Goal: Information Seeking & Learning: Learn about a topic

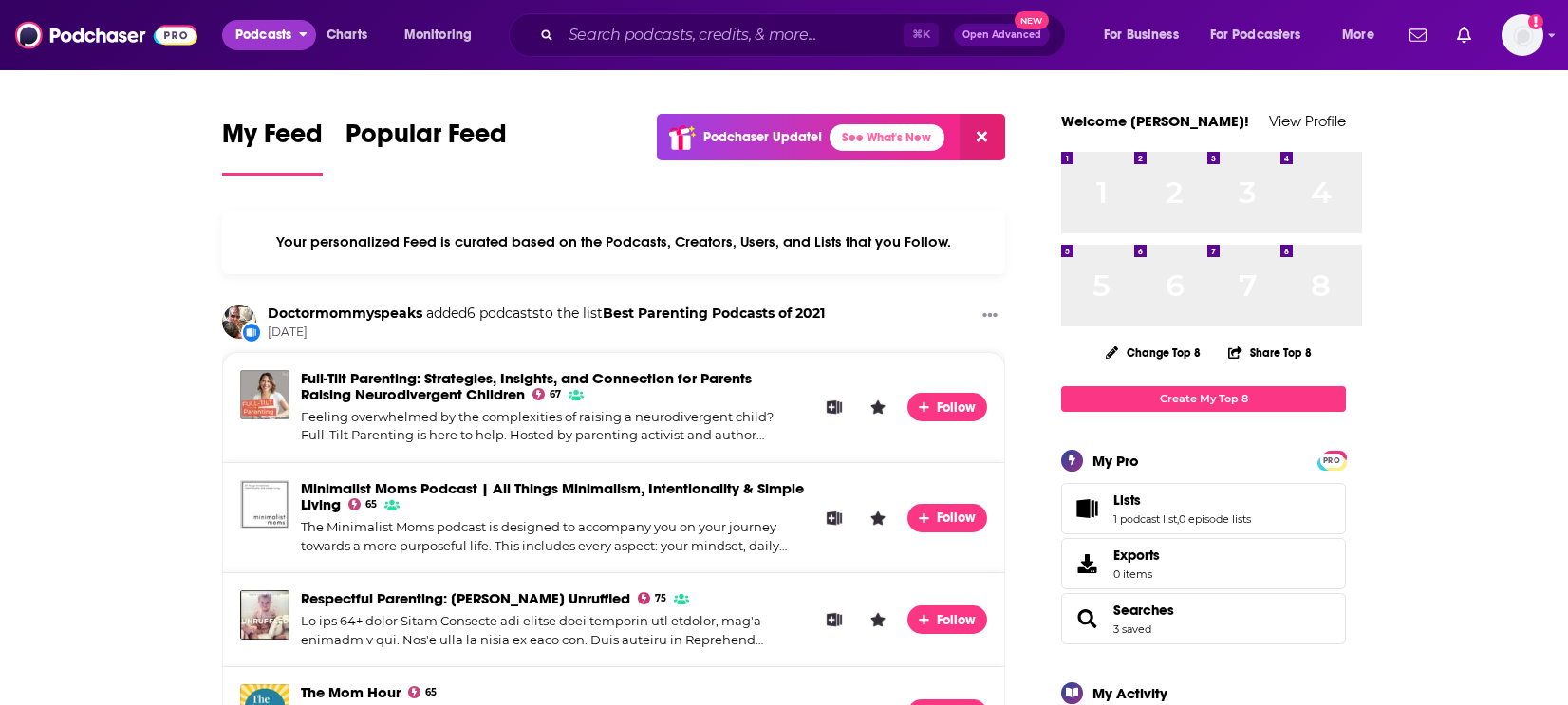
click at [270, 40] on span "Podcasts" at bounding box center [263, 35] width 56 height 27
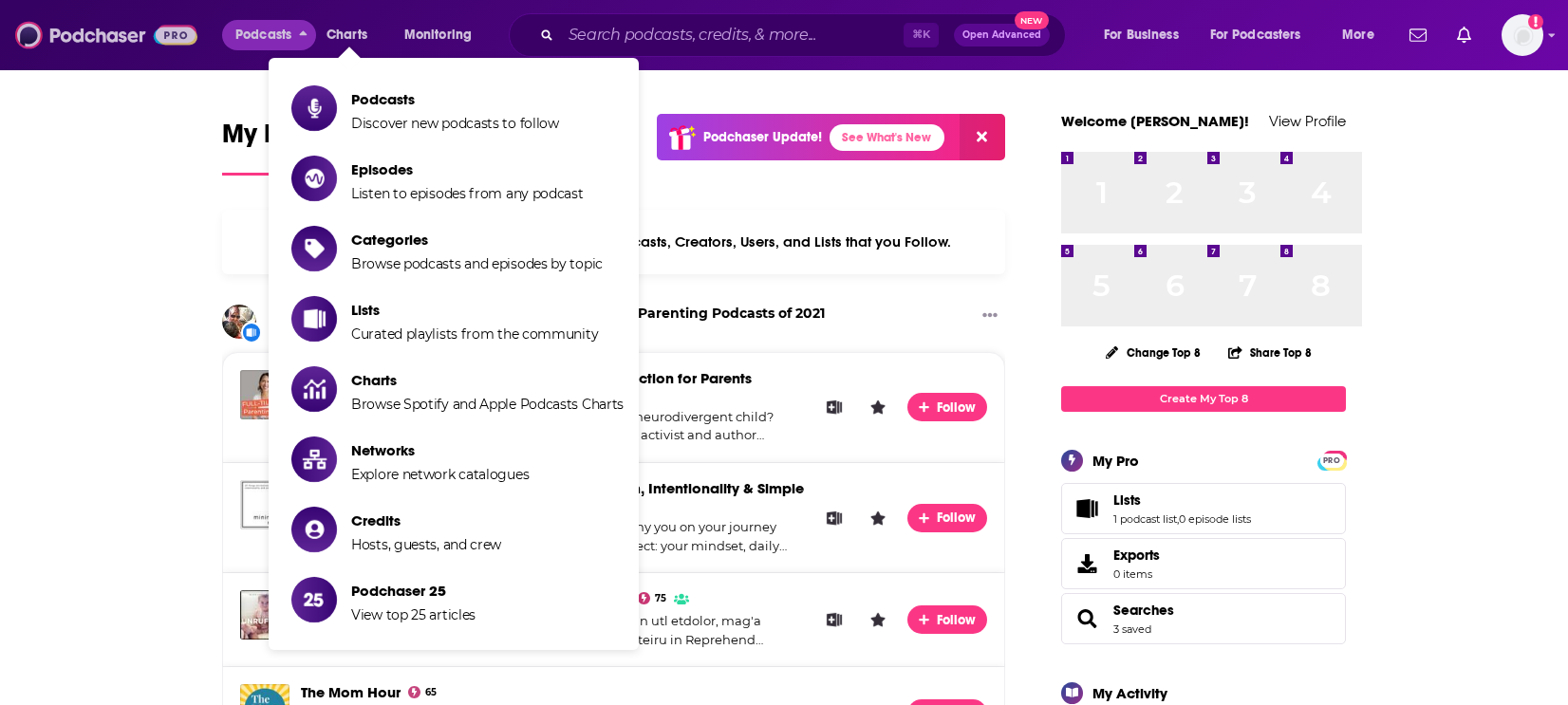
click at [164, 46] on img at bounding box center [106, 35] width 182 height 36
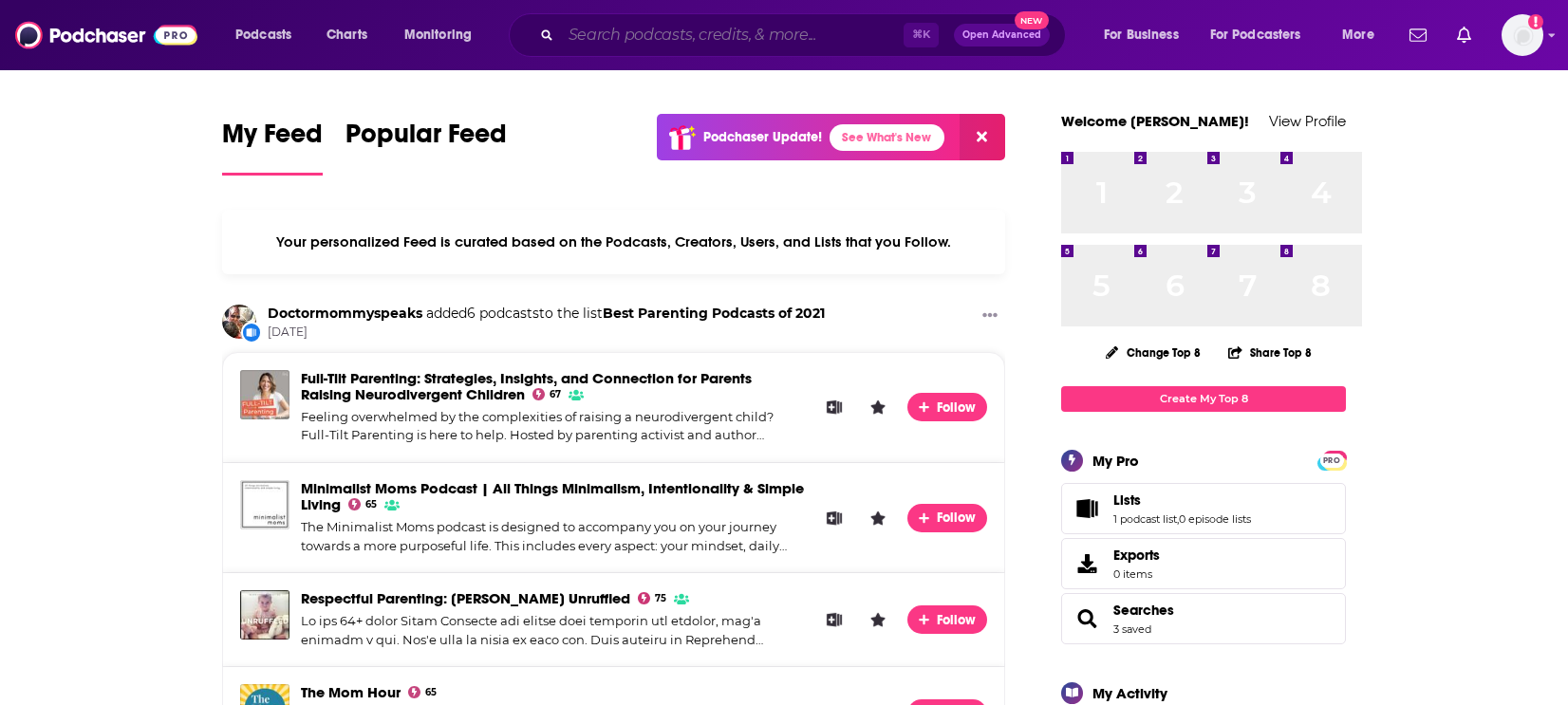
click at [667, 40] on input "Search podcasts, credits, & more..." at bounding box center [732, 35] width 343 height 31
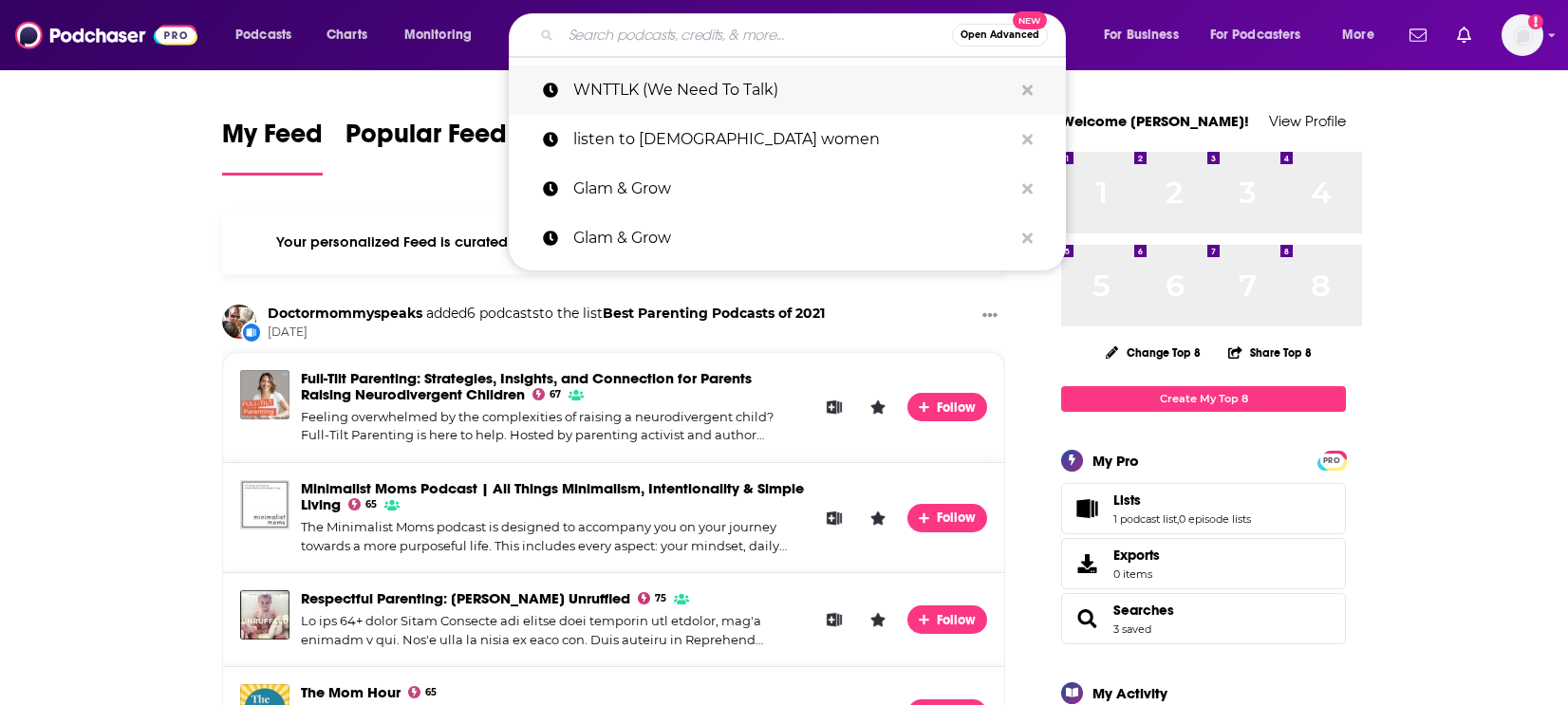
click at [689, 110] on p "WNTTLK (We Need To Talk)" at bounding box center [792, 90] width 440 height 49
type input "WNTTLK (We Need To Talk)"
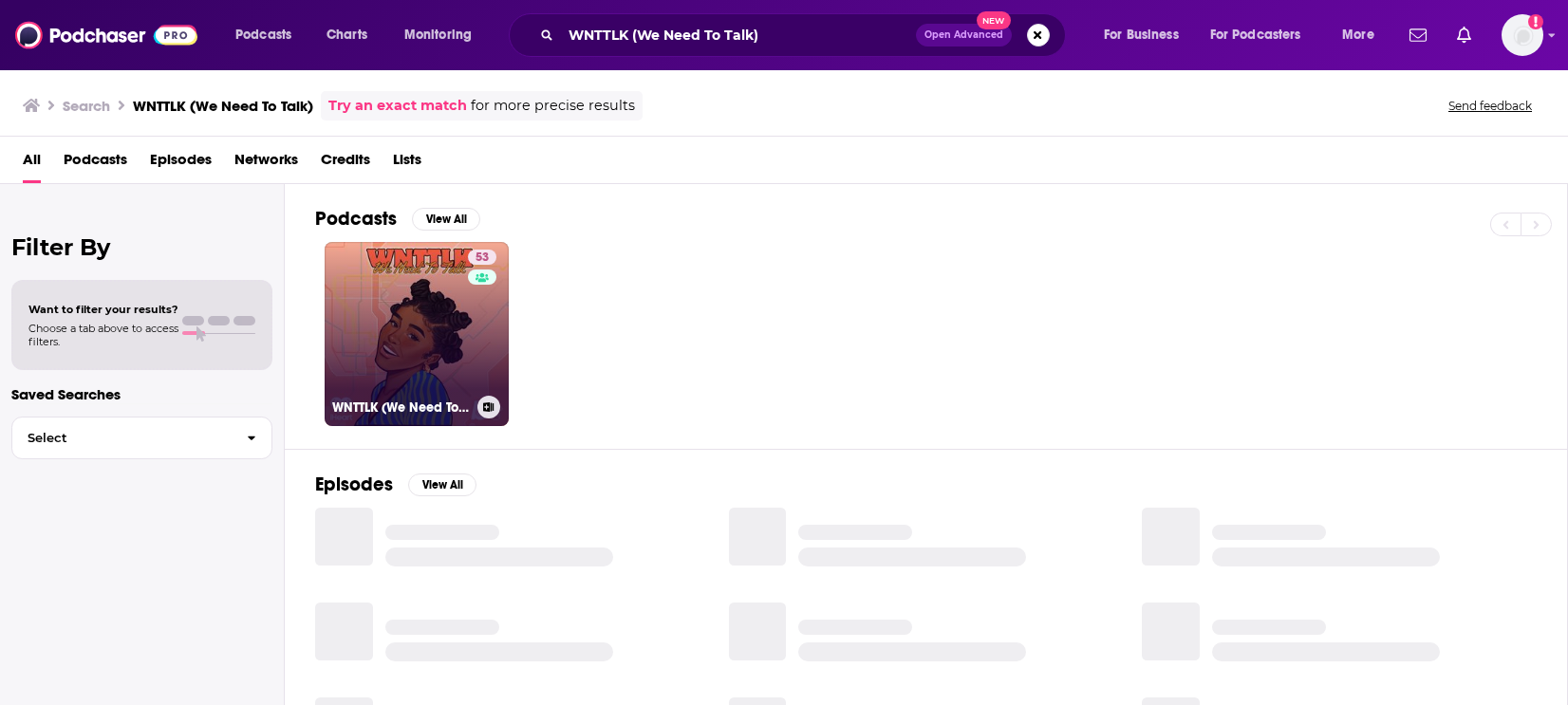
click at [496, 345] on link "53 WNTTLK (We Need To Talk)" at bounding box center [416, 334] width 184 height 184
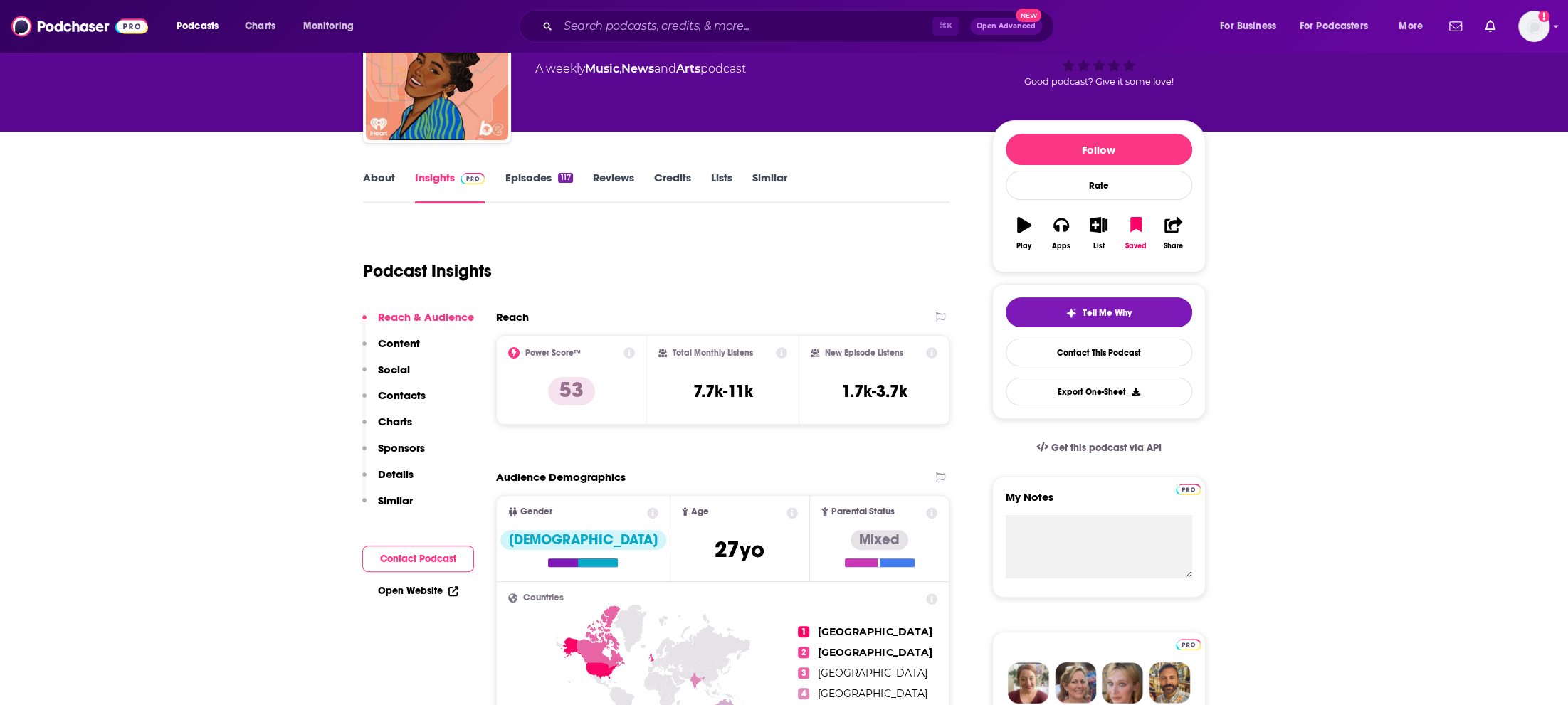
scroll to position [110, 0]
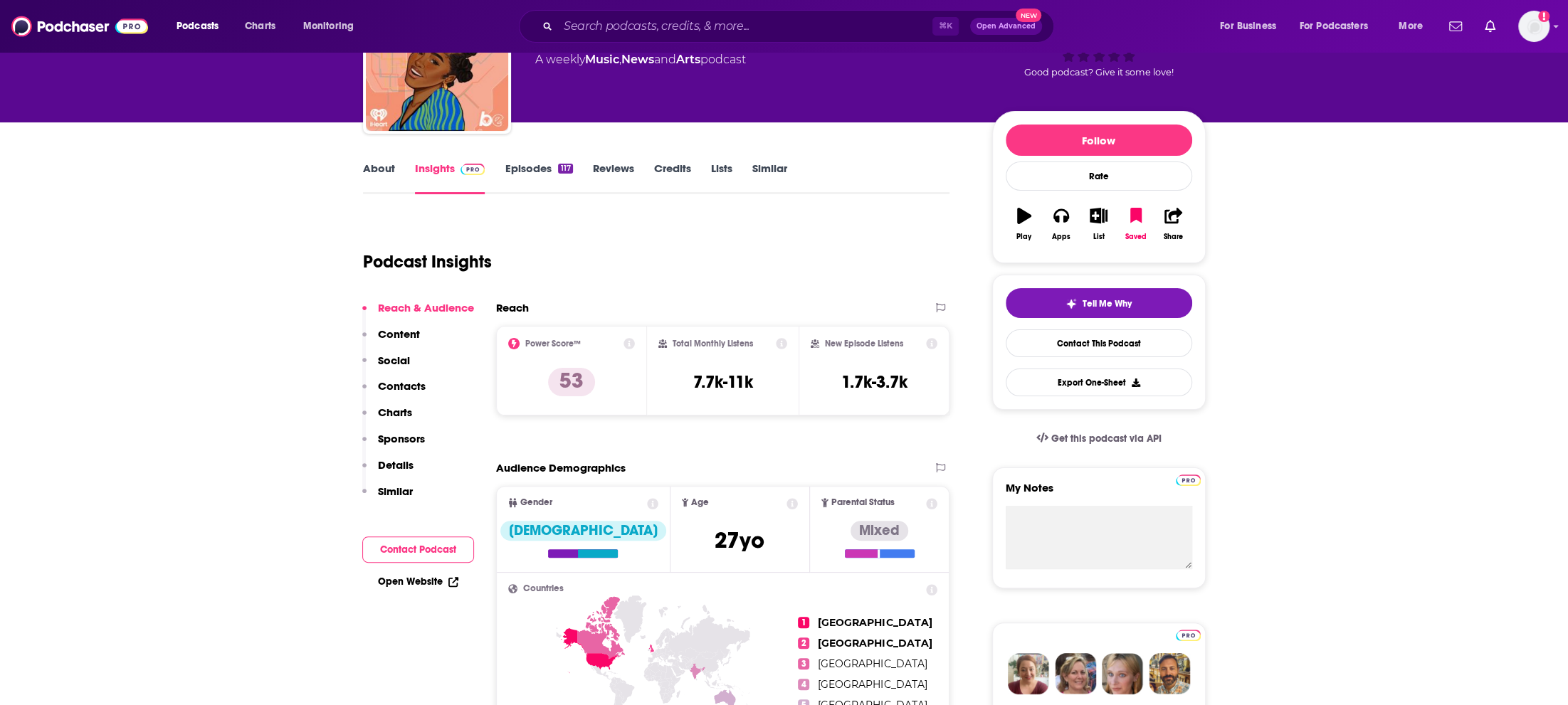
click at [363, 194] on link "About" at bounding box center [379, 178] width 32 height 33
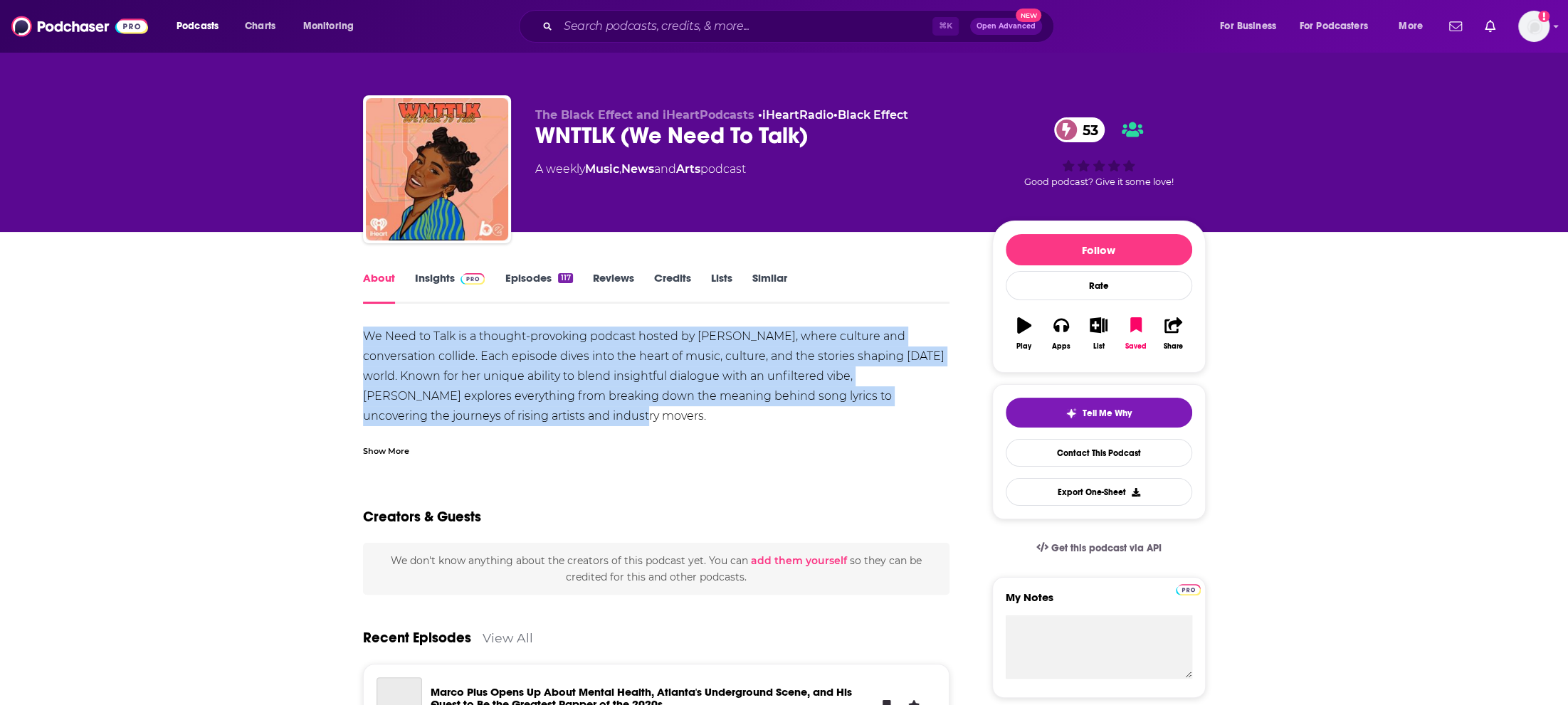
drag, startPoint x: 248, startPoint y: 395, endPoint x: 965, endPoint y: 452, distance: 719.3
copy div "We Need to Talk is a thought-provoking podcast hosted by [PERSON_NAME], where c…"
